Goal: Use online tool/utility: Use online tool/utility

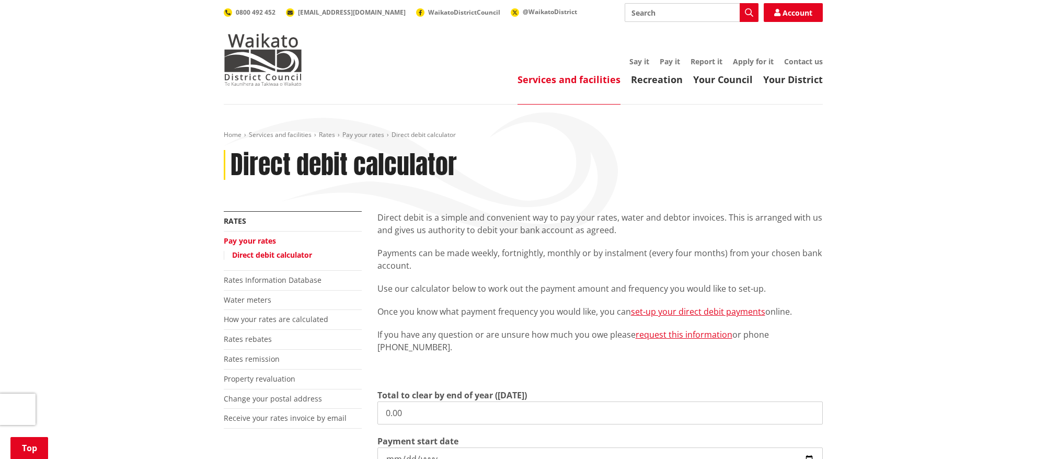
scroll to position [327, 0]
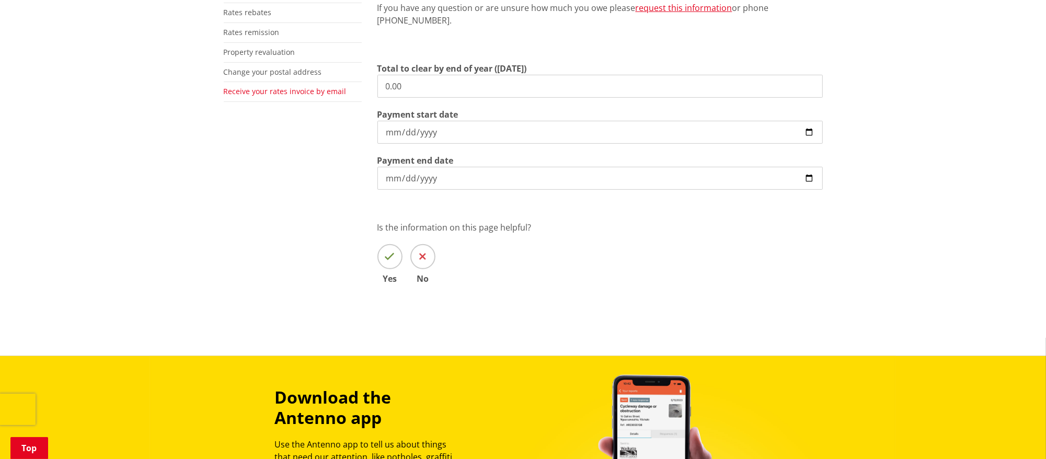
drag, startPoint x: 405, startPoint y: 86, endPoint x: 310, endPoint y: 89, distance: 95.2
click at [311, 89] on div "More from this section Rates Pay your rates Direct debit calculator Rates Infor…" at bounding box center [523, 99] width 615 height 430
type input "3,982.42"
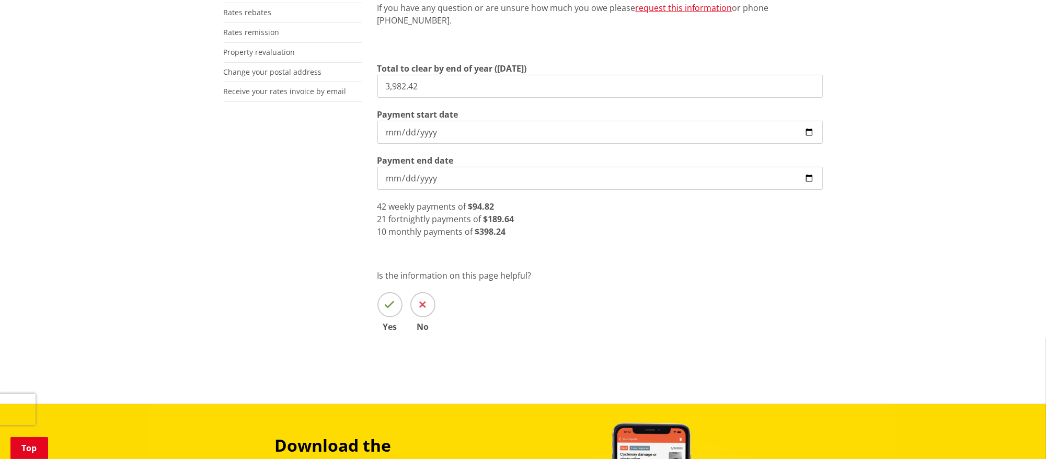
click at [810, 134] on input "[DATE]" at bounding box center [601, 132] width 446 height 23
type input "[DATE]"
drag, startPoint x: 432, startPoint y: 86, endPoint x: 292, endPoint y: 86, distance: 140.7
click at [292, 86] on div "More from this section Rates Pay your rates Direct debit calculator Rates Infor…" at bounding box center [523, 123] width 615 height 478
type input "1,094.14"
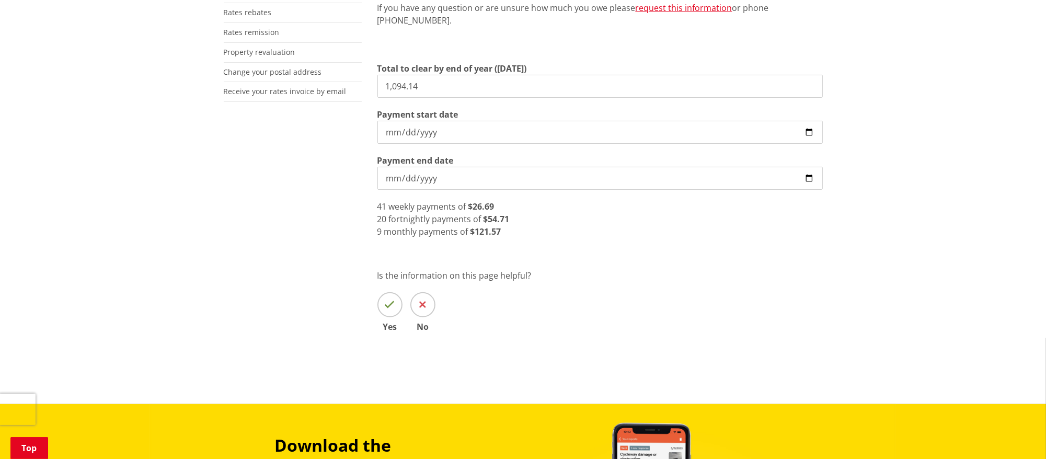
click at [807, 133] on input "[DATE]" at bounding box center [601, 132] width 446 height 23
click at [811, 136] on input "[DATE]" at bounding box center [601, 132] width 446 height 23
click at [814, 136] on input "[DATE]" at bounding box center [601, 132] width 446 height 23
click at [811, 132] on input "[DATE]" at bounding box center [601, 132] width 446 height 23
type input "[DATE]"
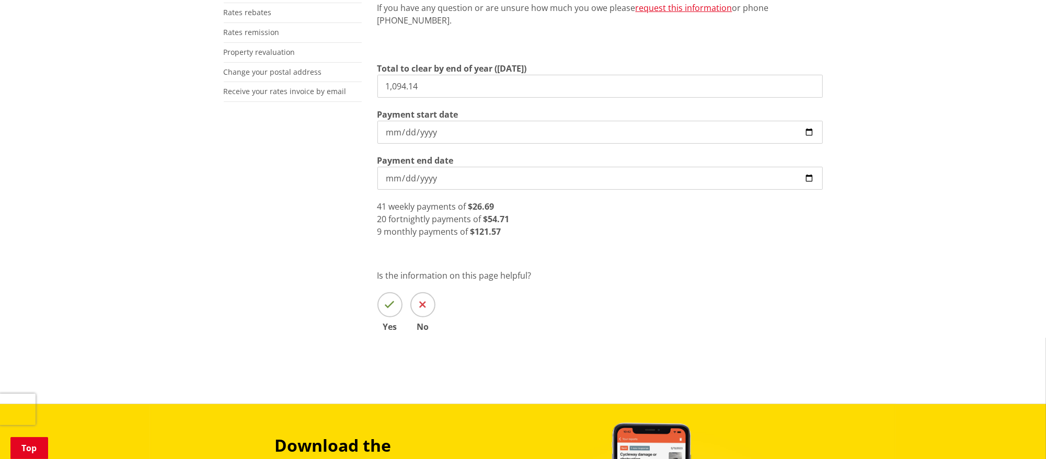
click at [808, 178] on input "[DATE]" at bounding box center [601, 178] width 446 height 23
type input "[DATE]"
drag, startPoint x: 453, startPoint y: 85, endPoint x: 247, endPoint y: 82, distance: 206.1
click at [247, 82] on div "More from this section Rates Pay your rates Direct debit calculator Rates Infor…" at bounding box center [523, 123] width 615 height 478
type input "3,982.42"
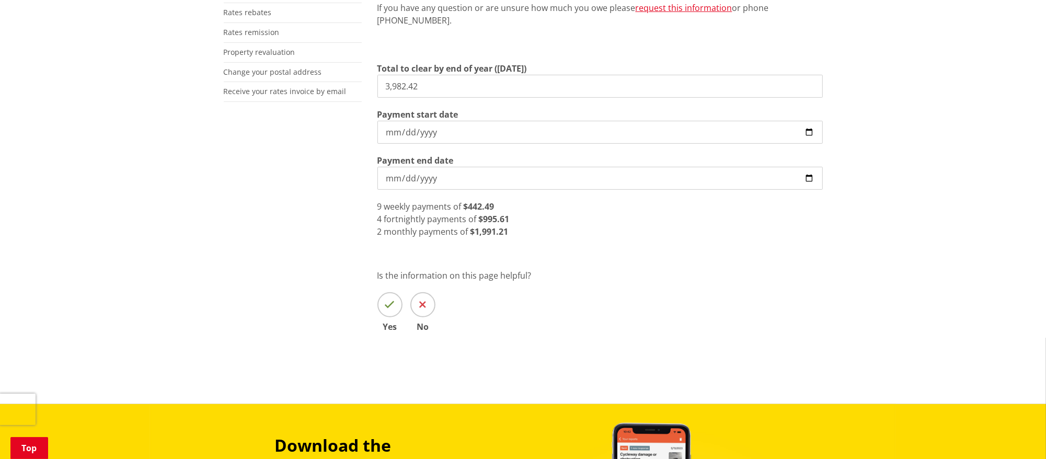
click at [812, 177] on input "[DATE]" at bounding box center [601, 178] width 446 height 23
type input "[DATE]"
drag, startPoint x: 462, startPoint y: 387, endPoint x: 471, endPoint y: 385, distance: 9.6
click at [471, 385] on div "Home Services and facilities Rates Pay your rates Direct debit calculator Direc…" at bounding box center [523, 91] width 1046 height 626
